Goal: Find specific page/section: Find specific page/section

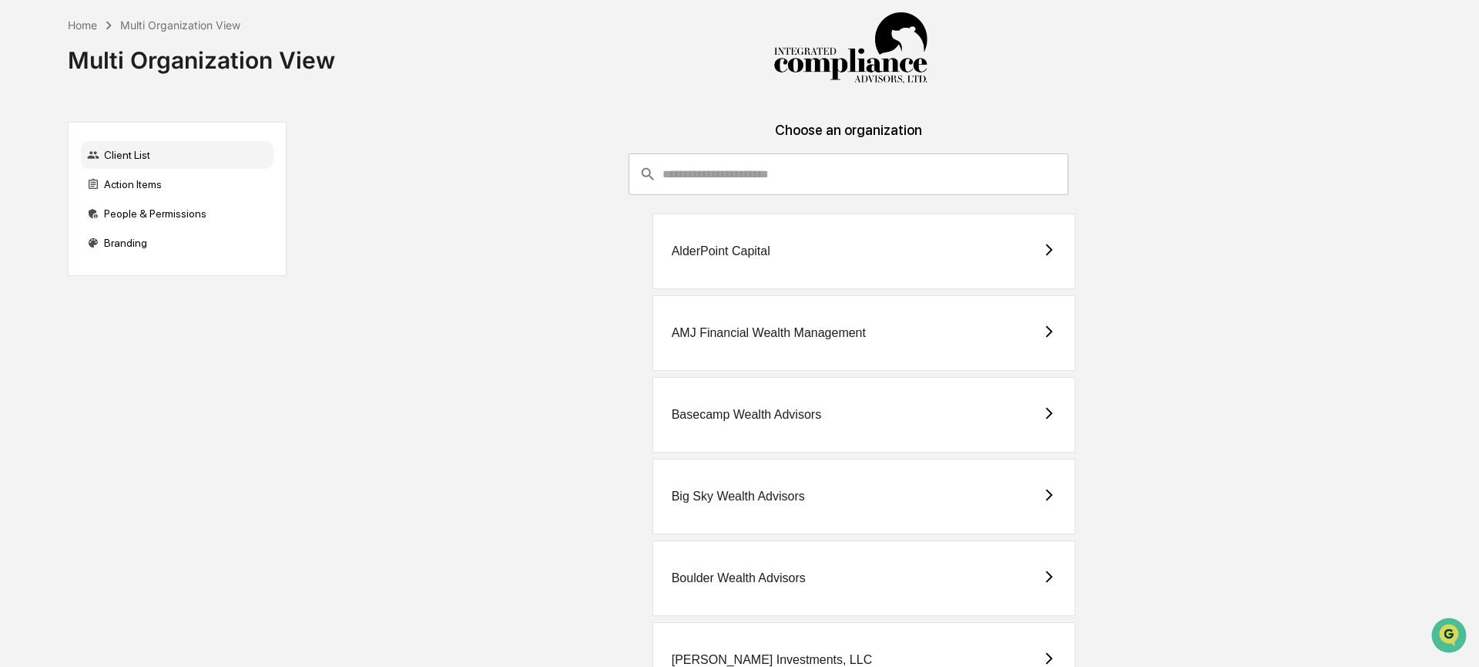
click at [885, 179] on input "consultant-dashboard__filter-organizations-search-bar" at bounding box center [866, 174] width 406 height 42
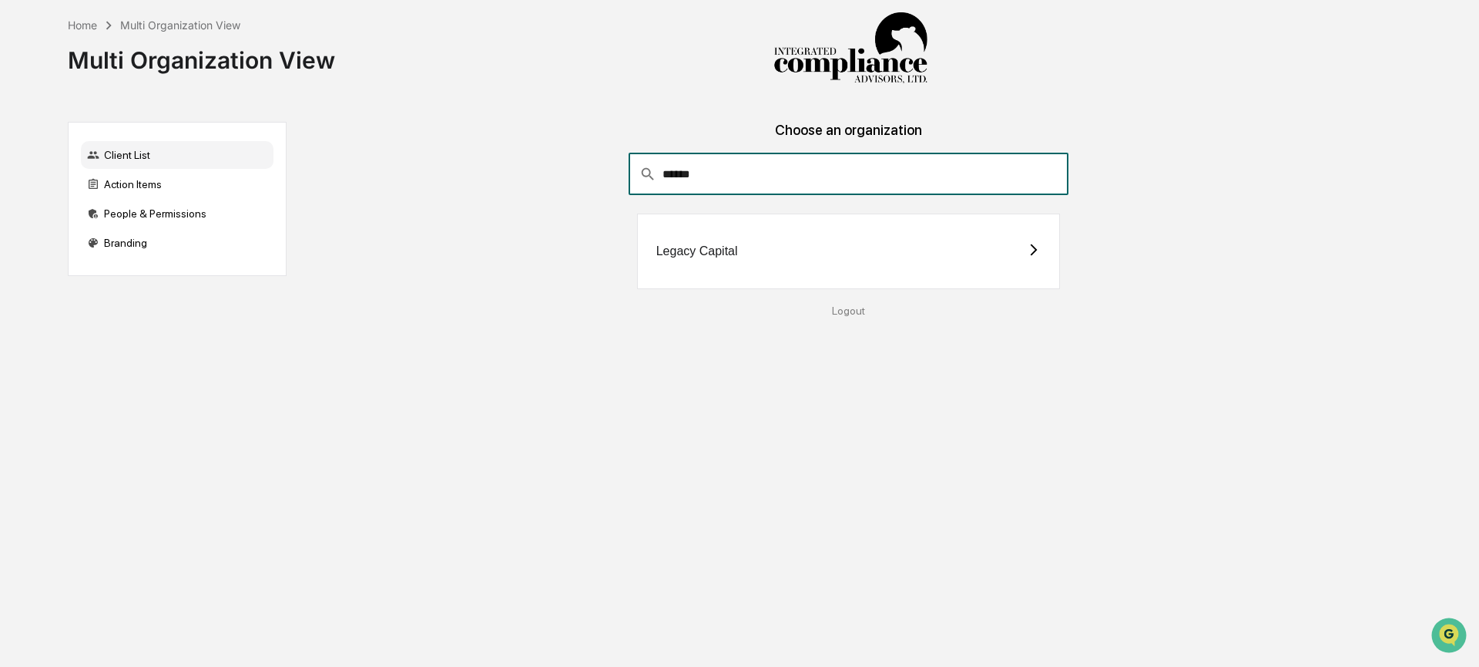
type input "******"
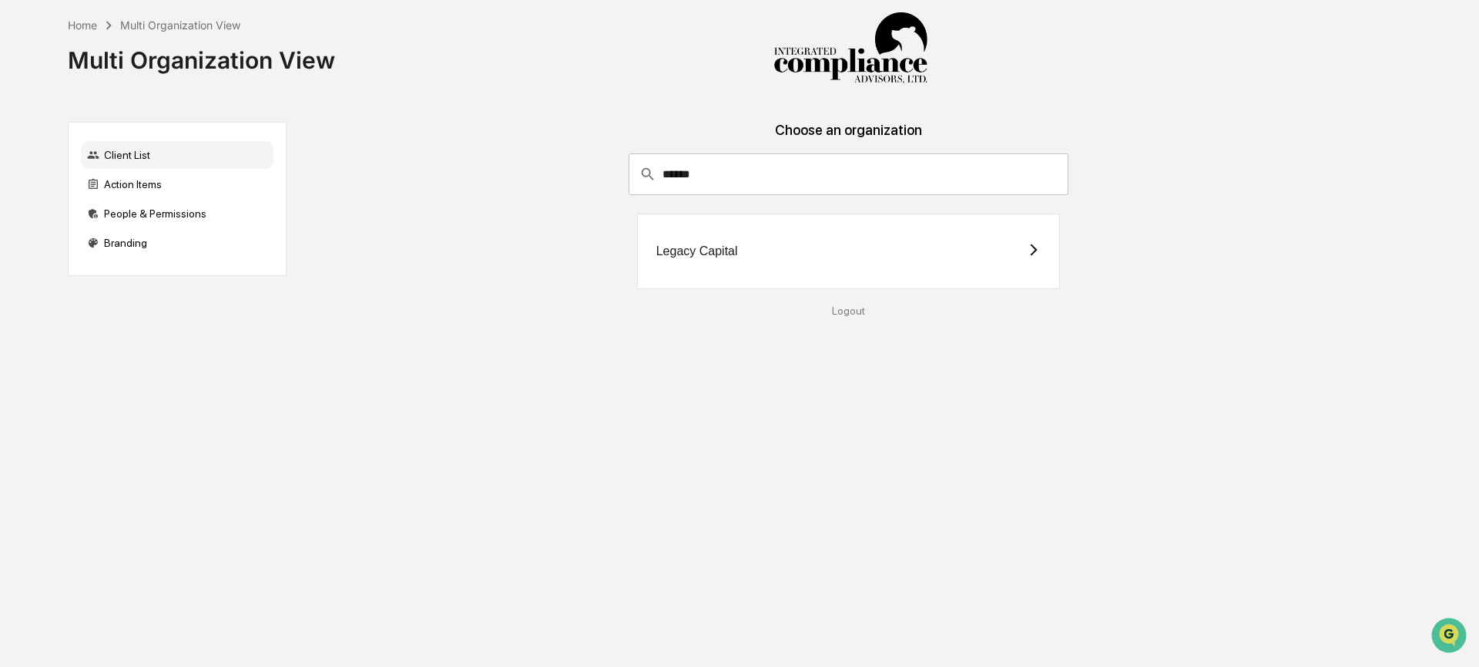
click at [834, 260] on div "Legacy Capital" at bounding box center [849, 251] width 424 height 76
